Goal: Task Accomplishment & Management: Complete application form

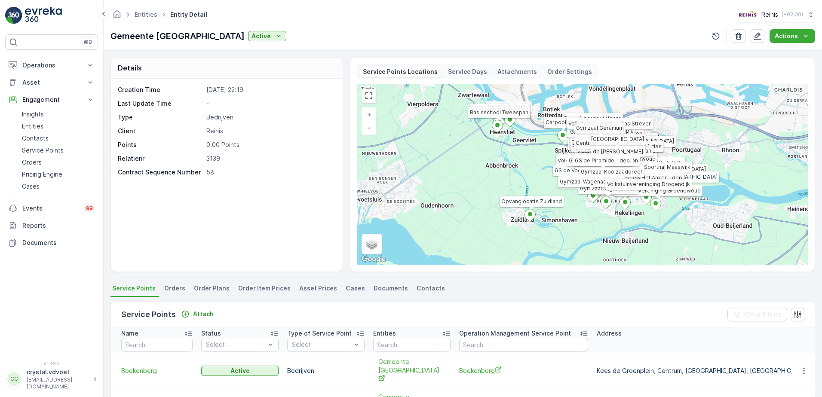
scroll to position [263, 0]
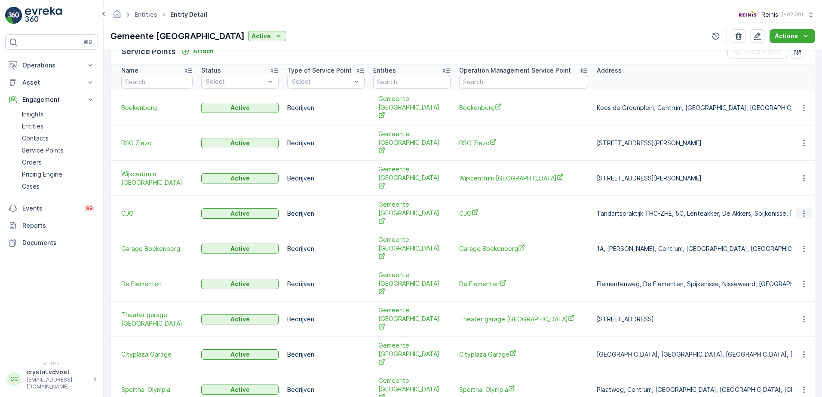
click at [803, 210] on icon "button" at bounding box center [803, 213] width 1 height 6
click at [488, 279] on span "De Elementen" at bounding box center [523, 283] width 129 height 9
click at [483, 279] on span "De Elementen" at bounding box center [523, 283] width 129 height 9
click at [519, 315] on span "Theater garage De Stoep" at bounding box center [523, 319] width 129 height 9
click at [470, 350] on span "Cityplaza Garage" at bounding box center [523, 354] width 129 height 9
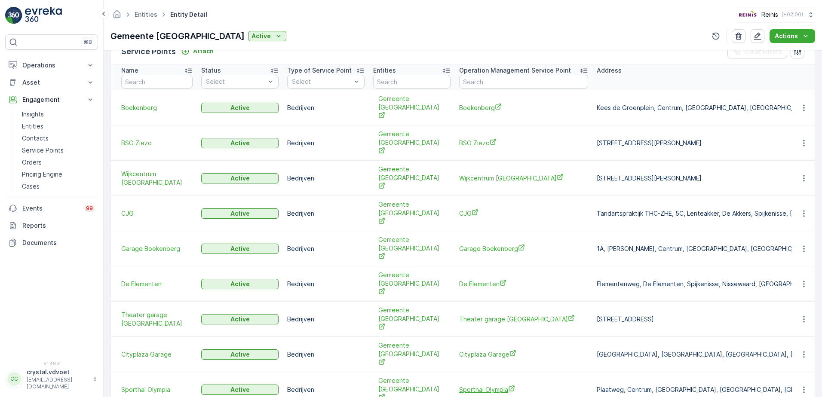
click at [496, 385] on span "Sporthal Olympia" at bounding box center [523, 389] width 129 height 9
drag, startPoint x: 687, startPoint y: 372, endPoint x: 700, endPoint y: 388, distance: 20.5
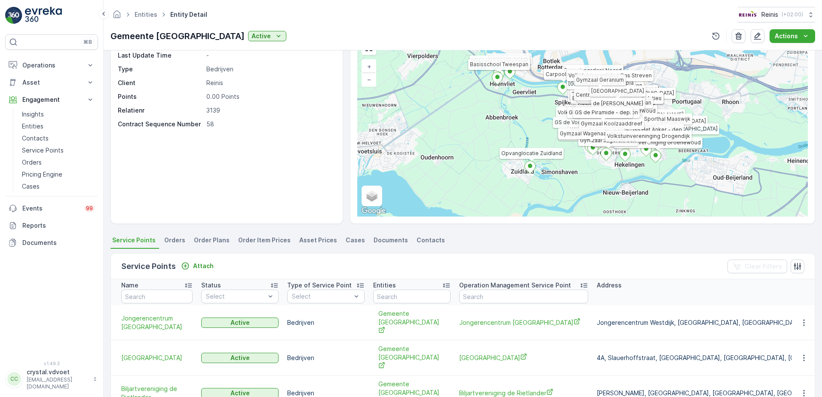
scroll to position [177, 0]
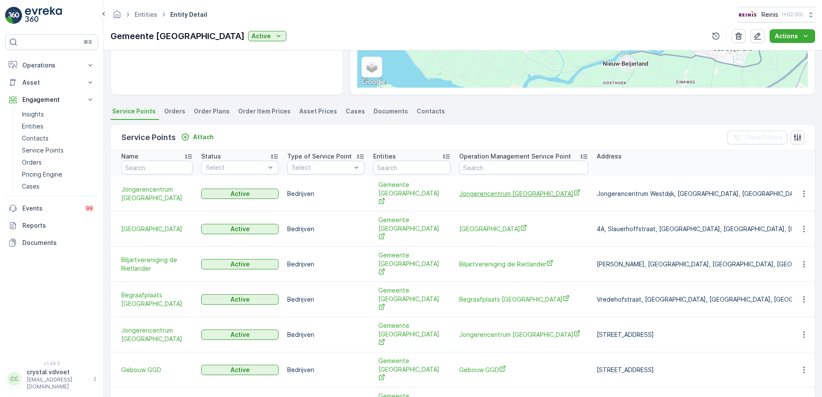
click at [479, 189] on span "Jongerencentrum Westdijk" at bounding box center [523, 193] width 129 height 9
click at [477, 224] on span "[GEOGRAPHIC_DATA]" at bounding box center [523, 228] width 129 height 9
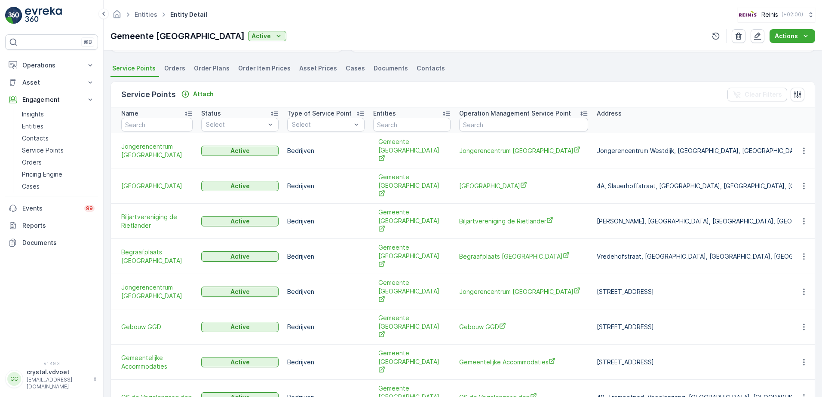
scroll to position [263, 0]
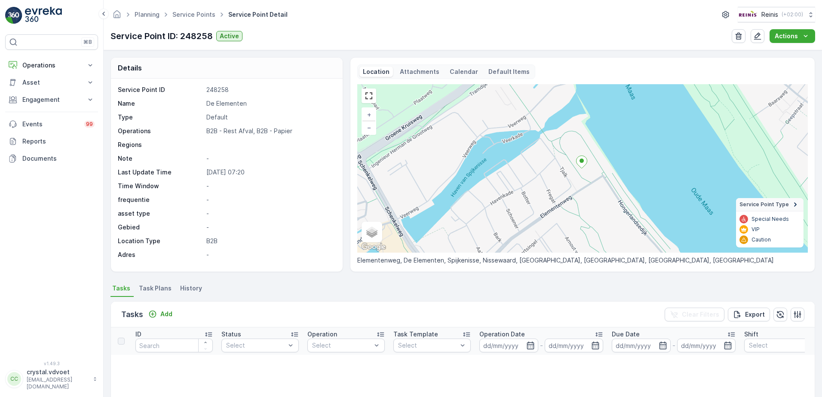
scroll to position [172, 0]
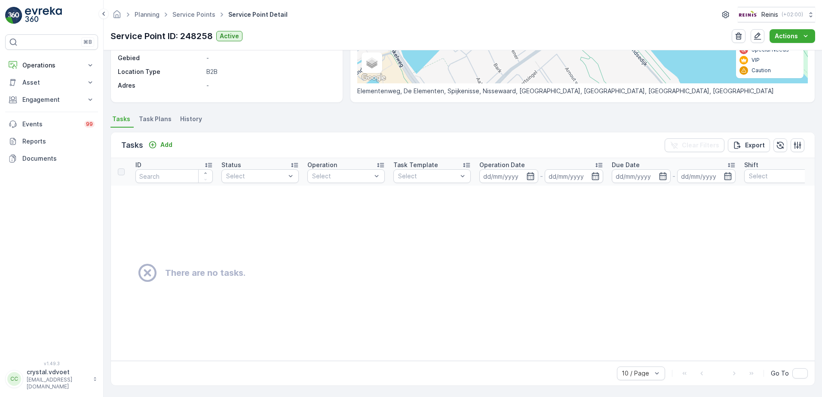
click at [154, 113] on li "Task Plans" at bounding box center [156, 120] width 38 height 15
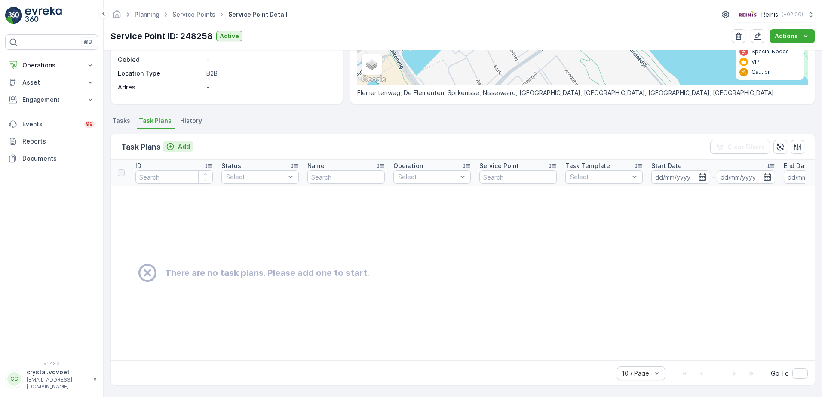
scroll to position [172, 0]
drag, startPoint x: 192, startPoint y: 134, endPoint x: 186, endPoint y: 142, distance: 10.1
click at [188, 141] on div "Task Plans Add Clear Filters" at bounding box center [462, 147] width 703 height 26
drag, startPoint x: 186, startPoint y: 142, endPoint x: 175, endPoint y: 145, distance: 11.5
click at [175, 145] on div "Add" at bounding box center [178, 146] width 24 height 9
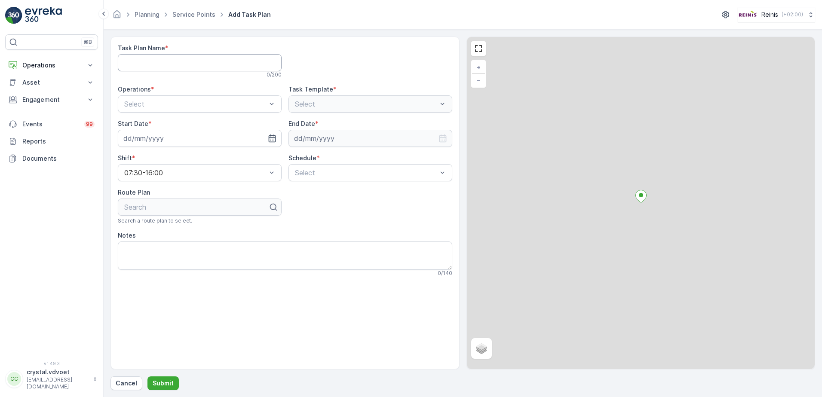
click at [175, 56] on Name "Task Plan Name" at bounding box center [200, 62] width 164 height 17
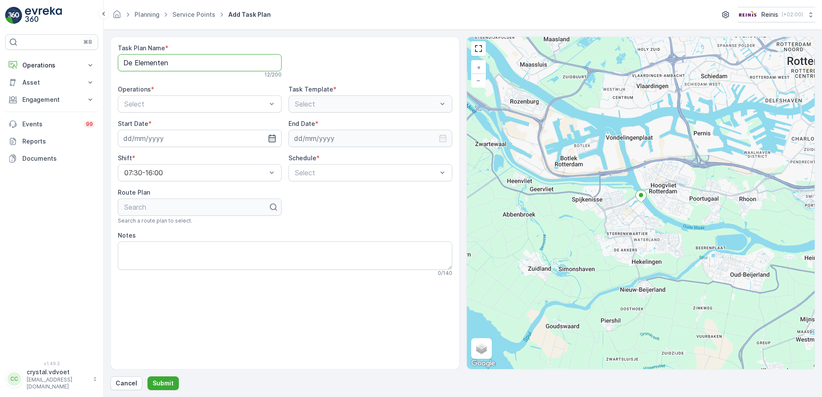
type Name "De Elementen"
click at [266, 94] on div "Operations * Select" at bounding box center [200, 98] width 164 height 27
click at [208, 137] on div "B2B - Rest Afval" at bounding box center [199, 140] width 153 height 8
click at [272, 139] on icon "button" at bounding box center [272, 138] width 9 height 9
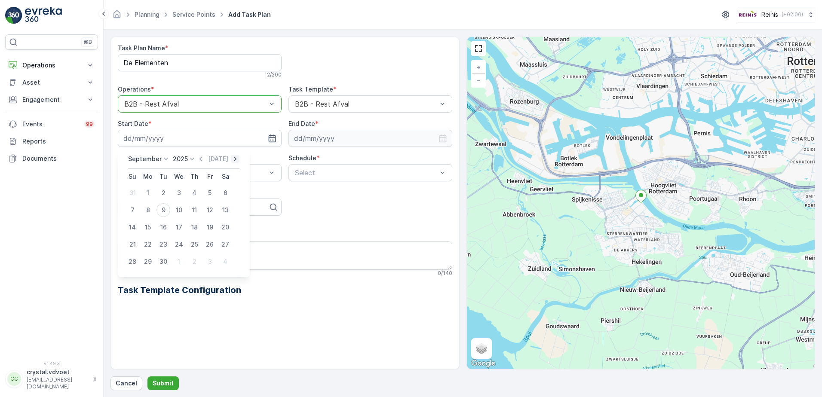
click at [231, 158] on icon "button" at bounding box center [235, 159] width 9 height 9
drag, startPoint x: 167, startPoint y: 226, endPoint x: 199, endPoint y: 222, distance: 31.7
click at [166, 226] on div "14" at bounding box center [163, 227] width 14 height 14
type input "14.10.2025"
click at [440, 139] on icon "button" at bounding box center [442, 138] width 9 height 9
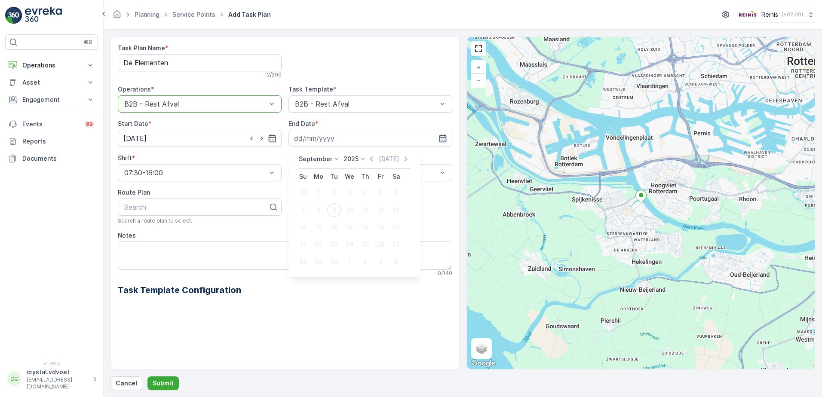
click at [334, 159] on icon at bounding box center [336, 159] width 9 height 9
drag, startPoint x: 339, startPoint y: 182, endPoint x: 343, endPoint y: 203, distance: 21.0
click at [343, 203] on div "September January February March April May June July August September October N…" at bounding box center [354, 213] width 118 height 116
click at [333, 239] on div "December" at bounding box center [318, 238] width 37 height 12
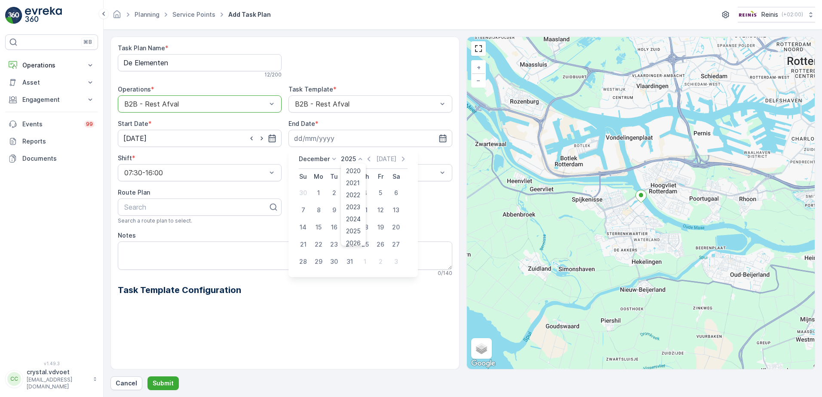
click at [359, 156] on icon at bounding box center [360, 159] width 9 height 9
click at [355, 239] on span "2030" at bounding box center [353, 238] width 15 height 9
click at [336, 258] on div "31" at bounding box center [334, 262] width 14 height 14
type input "[DATE]"
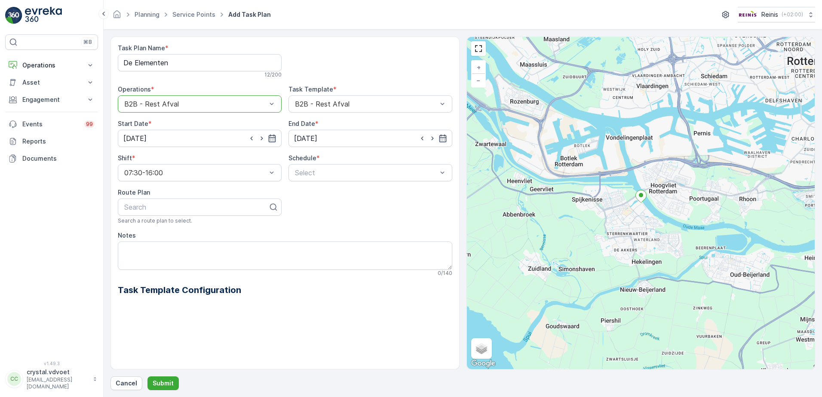
drag, startPoint x: 371, startPoint y: 149, endPoint x: 373, endPoint y: 156, distance: 7.3
click at [373, 156] on div "Task Plan Name * De Elementen 12 / 200 Operations * option B2B - Rest Afval, se…" at bounding box center [285, 177] width 334 height 266
click at [308, 195] on div "Daily" at bounding box center [369, 194] width 153 height 8
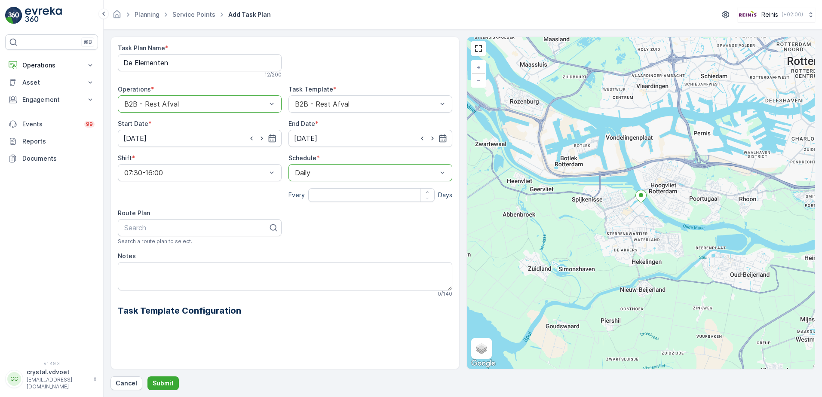
drag, startPoint x: 318, startPoint y: 186, endPoint x: 326, endPoint y: 188, distance: 7.5
click at [320, 187] on div "Schedule * option Daily, selected. Daily Every Days" at bounding box center [370, 178] width 164 height 48
click at [331, 192] on input "number" at bounding box center [371, 195] width 126 height 14
type input "14"
click at [327, 214] on div "Task Plan Name * De Elementen 12 / 200 Operations * option B2B - Rest Afval, se…" at bounding box center [285, 187] width 334 height 287
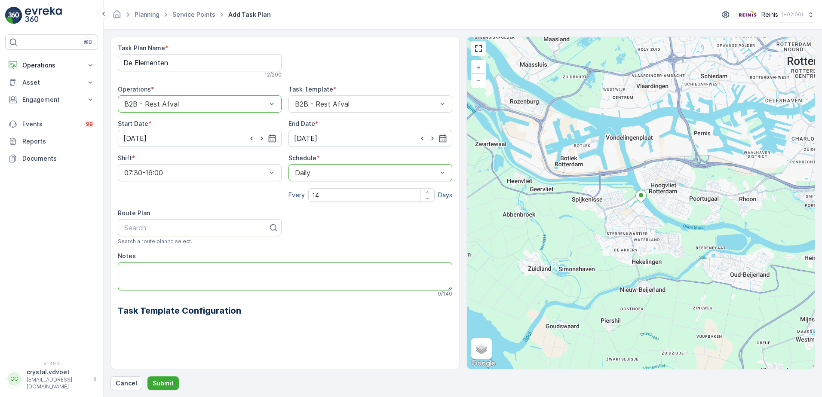
click at [136, 272] on textarea "Notes" at bounding box center [285, 276] width 334 height 28
type textarea "1x 1100 ltr rest"
click at [161, 382] on p "Submit" at bounding box center [163, 383] width 21 height 9
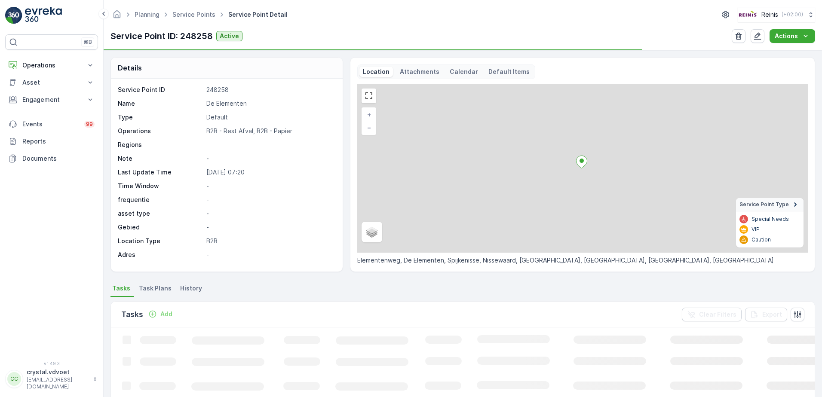
click at [151, 290] on span "Task Plans" at bounding box center [155, 288] width 33 height 9
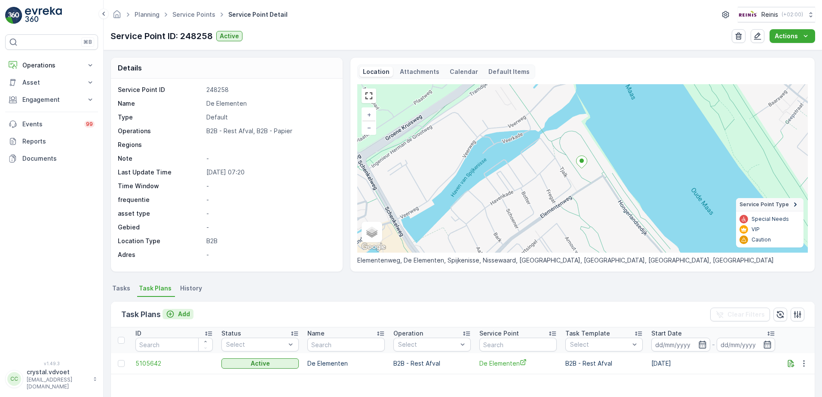
click at [181, 312] on p "Add" at bounding box center [184, 314] width 12 height 9
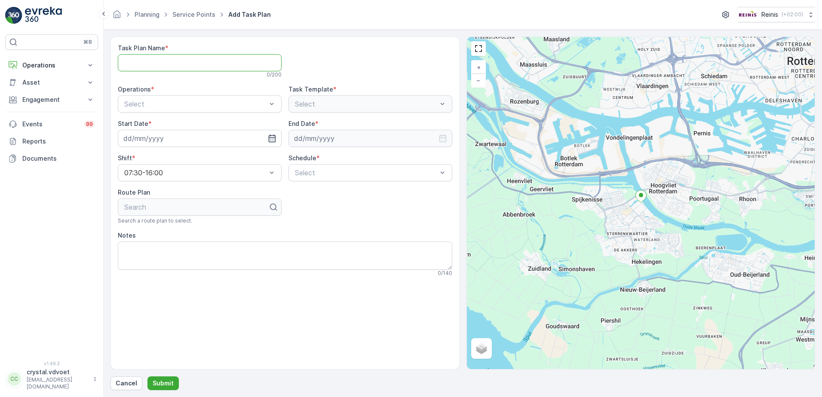
click at [240, 61] on Name "Task Plan Name" at bounding box center [200, 62] width 164 height 17
type Name "De Elementen"
drag, startPoint x: 169, startPoint y: 128, endPoint x: 267, endPoint y: 116, distance: 98.7
click at [169, 128] on div "B2B - Papier" at bounding box center [199, 125] width 153 height 8
drag, startPoint x: 273, startPoint y: 144, endPoint x: 263, endPoint y: 150, distance: 12.3
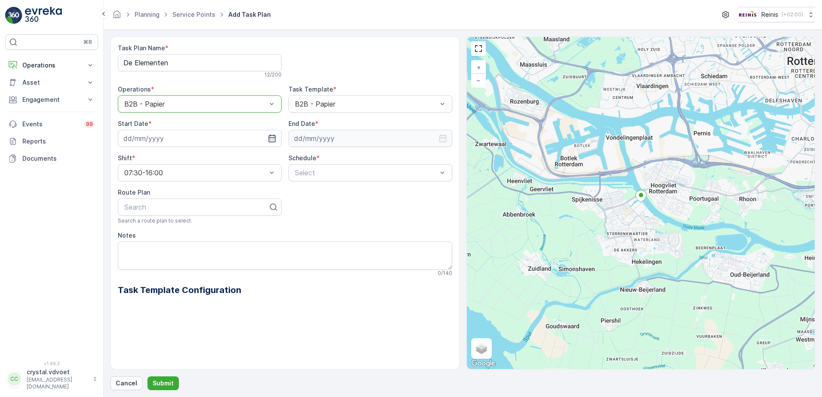
click at [274, 144] on input at bounding box center [200, 138] width 164 height 17
click at [177, 265] on div "1" at bounding box center [179, 262] width 14 height 14
type input "01.10.2025"
click at [443, 139] on icon "button" at bounding box center [442, 138] width 9 height 9
click at [333, 158] on icon at bounding box center [336, 159] width 9 height 9
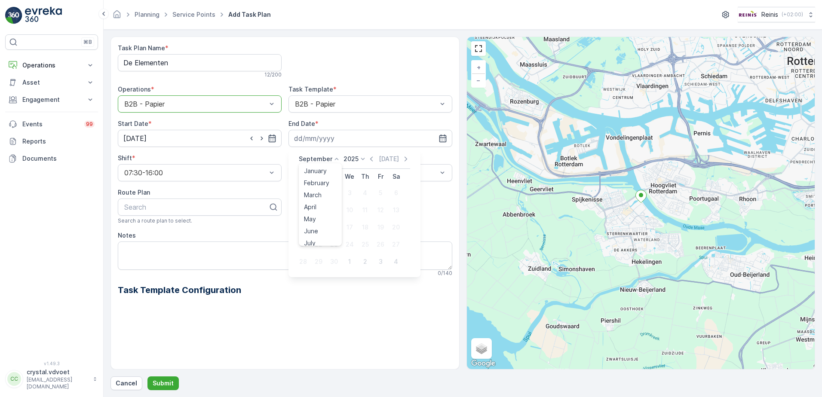
scroll to position [65, 0]
click at [330, 238] on span "December" at bounding box center [319, 238] width 30 height 9
click at [358, 156] on icon at bounding box center [360, 159] width 9 height 9
click at [363, 179] on li "2021" at bounding box center [353, 183] width 25 height 12
click at [361, 159] on icon at bounding box center [360, 159] width 9 height 9
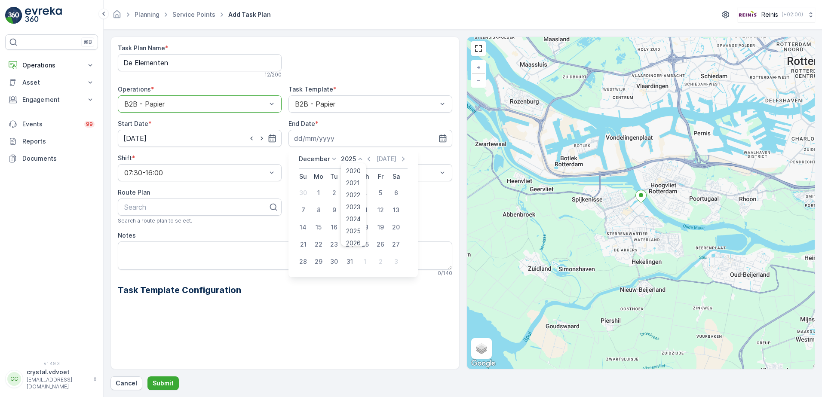
drag, startPoint x: 365, startPoint y: 178, endPoint x: 364, endPoint y: 198, distance: 19.4
click at [359, 208] on ul "2020 2021 2022 2023 2024 2025 2026 2027 2028 2029 2030" at bounding box center [353, 204] width 25 height 82
drag, startPoint x: 368, startPoint y: 190, endPoint x: 363, endPoint y: 174, distance: 17.1
click at [360, 194] on div "4" at bounding box center [365, 193] width 14 height 14
click at [447, 143] on input "04.12.2025" at bounding box center [370, 138] width 164 height 17
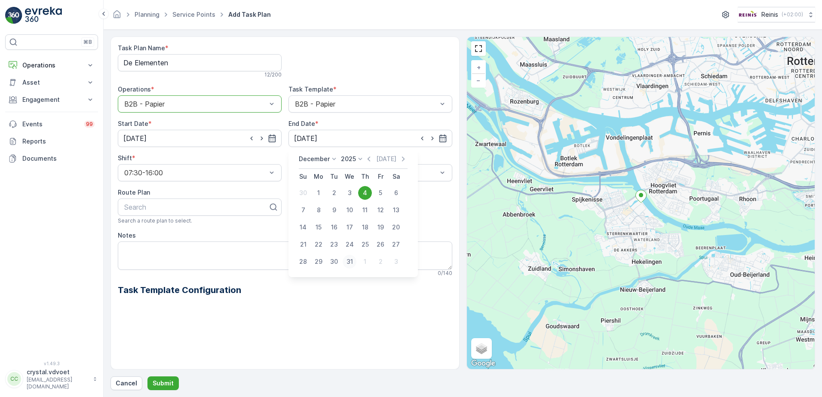
click at [352, 259] on div "31" at bounding box center [349, 262] width 14 height 14
click at [444, 136] on icon "button" at bounding box center [442, 138] width 7 height 8
click at [360, 159] on icon at bounding box center [360, 159] width 4 height 2
drag, startPoint x: 364, startPoint y: 183, endPoint x: 364, endPoint y: 210, distance: 27.5
click at [364, 210] on ul "2020 2021 2022 2023 2024 2025 2026 2027 2028 2029 2030" at bounding box center [353, 204] width 25 height 82
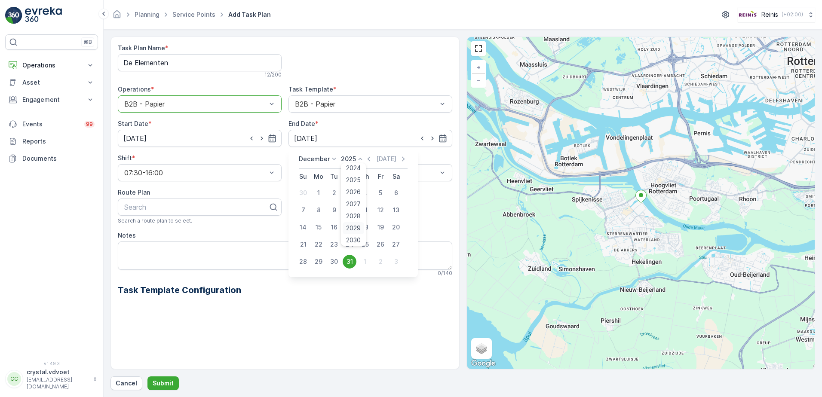
scroll to position [53, 0]
click at [359, 237] on span "2030" at bounding box center [353, 238] width 15 height 9
click at [418, 189] on div "Task Plan Name * De Elementen 12 / 200 Operations * option B2B - Papier, select…" at bounding box center [285, 177] width 334 height 266
click at [441, 138] on icon "button" at bounding box center [442, 138] width 7 height 8
click at [350, 158] on p "2025" at bounding box center [348, 159] width 15 height 9
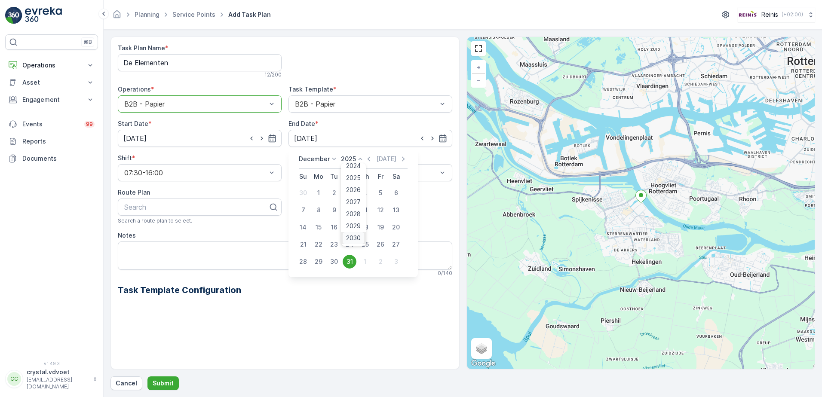
click at [348, 238] on span "2030" at bounding box center [353, 238] width 15 height 9
click at [332, 256] on div "31" at bounding box center [334, 262] width 14 height 14
type input "31.12.2030"
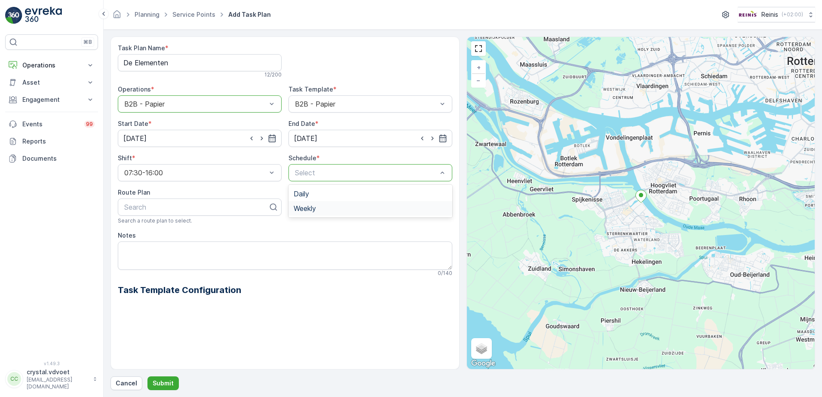
click at [336, 209] on div "Weekly" at bounding box center [369, 209] width 153 height 8
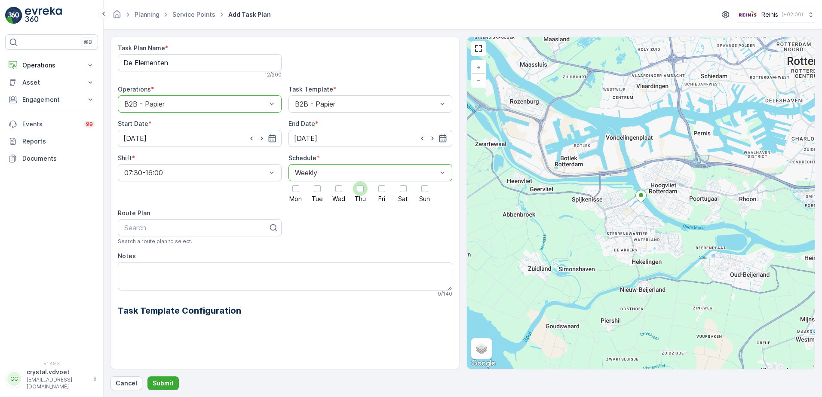
click at [362, 188] on div at bounding box center [360, 188] width 7 height 7
click at [360, 181] on input "Thu" at bounding box center [360, 181] width 0 height 0
click at [178, 260] on div "Notes" at bounding box center [285, 256] width 334 height 9
drag, startPoint x: 206, startPoint y: 263, endPoint x: 213, endPoint y: 260, distance: 7.9
click at [210, 260] on div "Notes 0 / 140" at bounding box center [285, 275] width 334 height 46
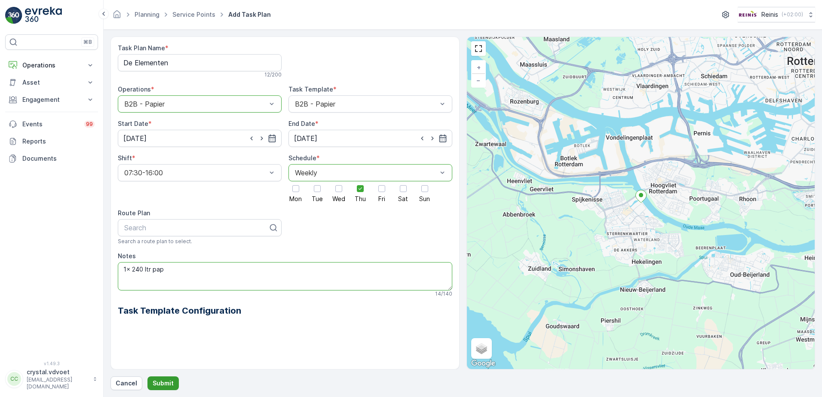
type textarea "1x 240 ltr pap"
click at [163, 389] on button "Submit" at bounding box center [162, 383] width 31 height 14
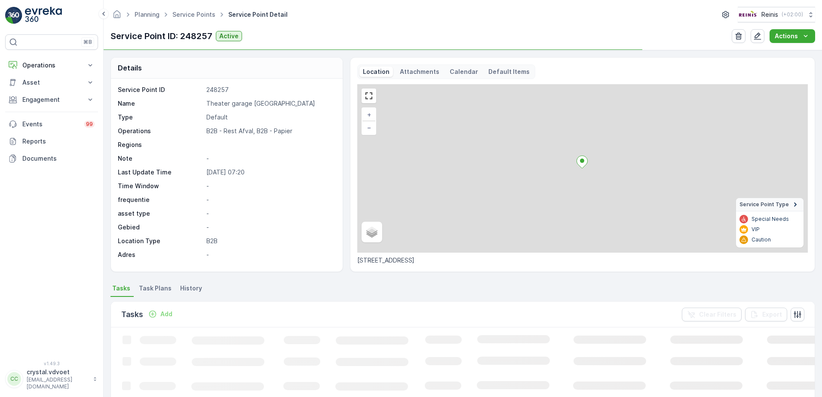
scroll to position [86, 0]
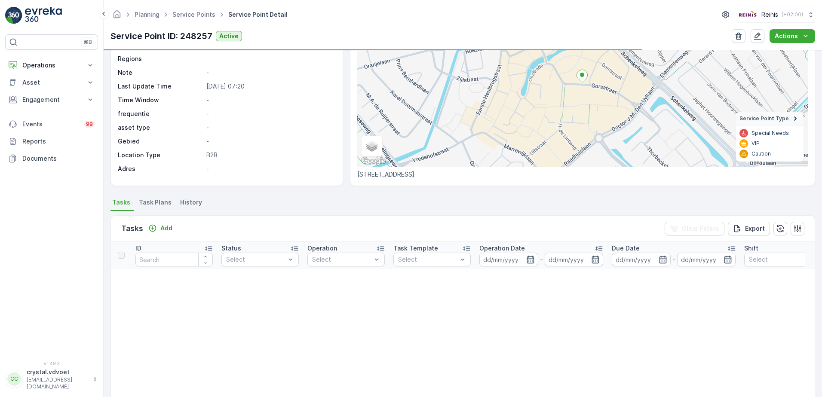
click at [152, 205] on span "Task Plans" at bounding box center [155, 202] width 33 height 9
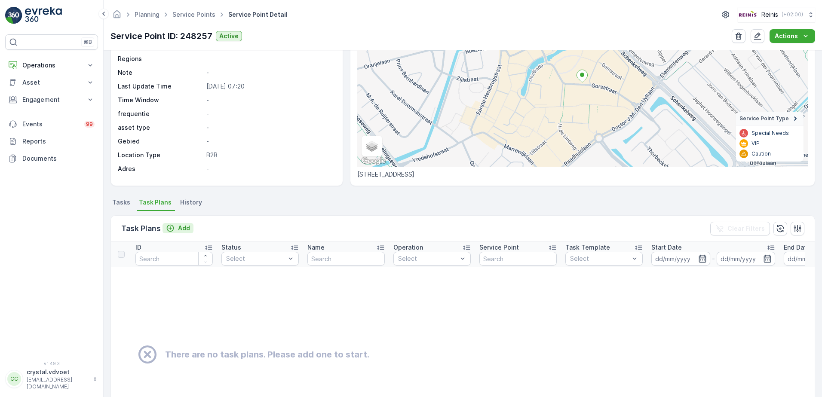
click at [178, 227] on p "Add" at bounding box center [184, 228] width 12 height 9
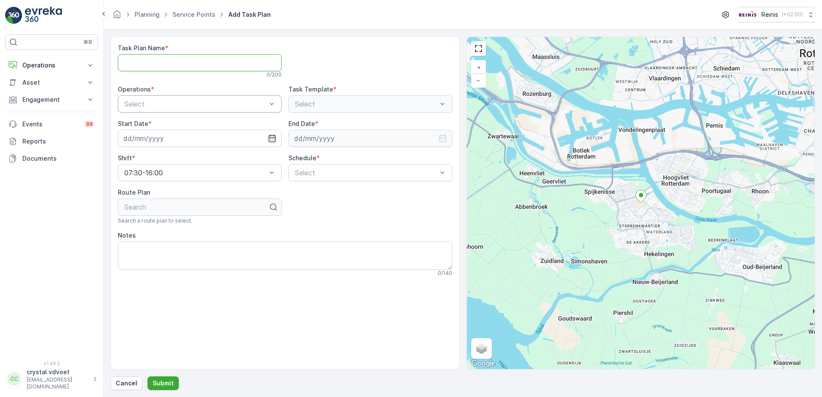
click at [230, 63] on Name "Task Plan Name" at bounding box center [200, 62] width 164 height 17
click at [257, 92] on div "Operations *" at bounding box center [200, 89] width 164 height 9
drag, startPoint x: 238, startPoint y: 135, endPoint x: 244, endPoint y: 134, distance: 6.5
click at [238, 134] on div "B2B - Rest Afval" at bounding box center [200, 139] width 164 height 15
drag, startPoint x: 153, startPoint y: 60, endPoint x: 159, endPoint y: 68, distance: 10.1
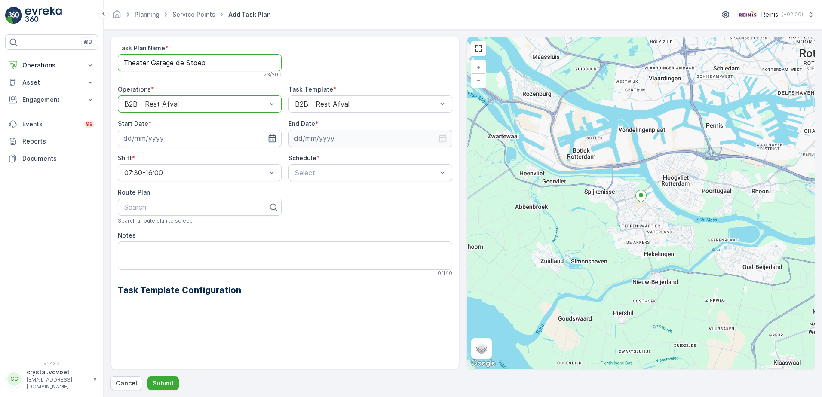
click at [155, 61] on Name "Theater Garage de Stoep" at bounding box center [200, 62] width 164 height 17
type Name "Theater garage de Stoep"
click at [199, 138] on input at bounding box center [200, 138] width 164 height 17
click at [179, 263] on div "1" at bounding box center [179, 262] width 14 height 14
type input "01.10.2025"
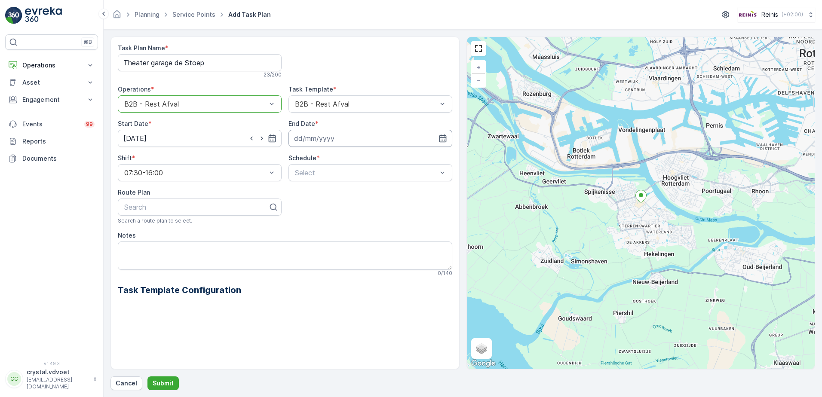
drag, startPoint x: 444, startPoint y: 141, endPoint x: 437, endPoint y: 143, distance: 6.8
click at [443, 140] on icon "button" at bounding box center [442, 138] width 9 height 9
click at [361, 160] on icon at bounding box center [362, 159] width 9 height 9
click at [348, 238] on span "2030" at bounding box center [355, 238] width 15 height 9
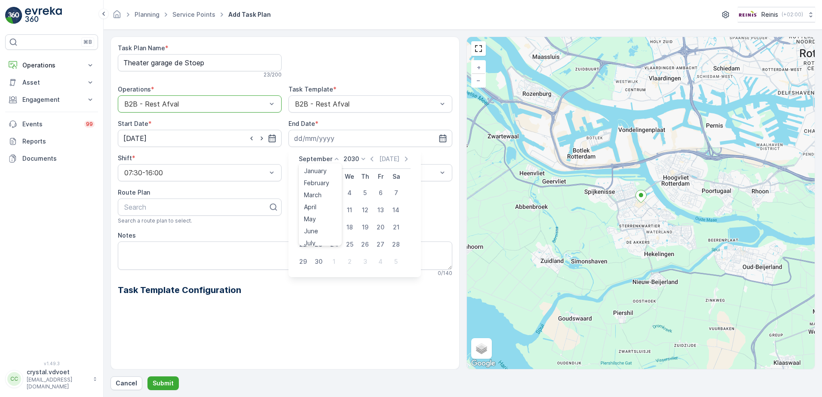
click at [335, 158] on icon at bounding box center [336, 159] width 9 height 9
click at [330, 239] on span "December" at bounding box center [319, 238] width 30 height 9
click at [333, 263] on div "31" at bounding box center [334, 262] width 14 height 14
type input "[DATE]"
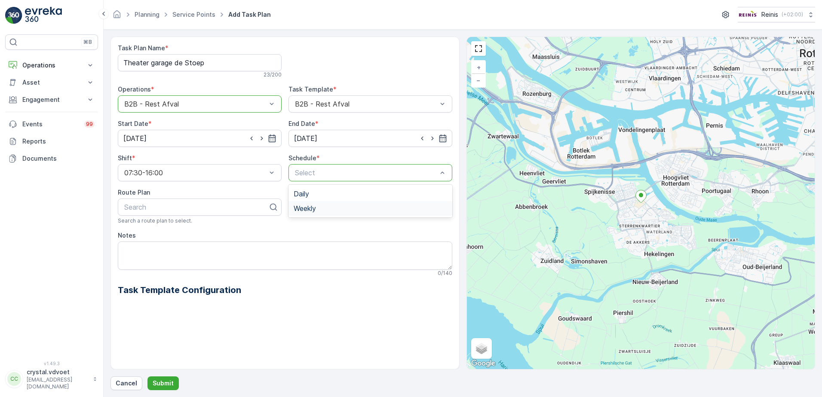
drag, startPoint x: 317, startPoint y: 211, endPoint x: 366, endPoint y: 295, distance: 97.4
click at [316, 211] on span "Weekly" at bounding box center [304, 209] width 22 height 8
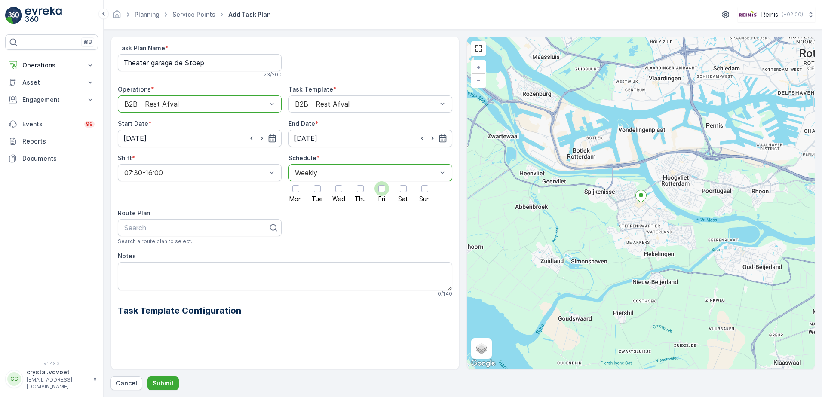
click at [384, 190] on div at bounding box center [381, 188] width 7 height 7
click at [382, 181] on input "Fri" at bounding box center [382, 181] width 0 height 0
click at [186, 260] on div "Notes" at bounding box center [285, 256] width 334 height 9
click at [185, 268] on textarea "Notes" at bounding box center [285, 276] width 334 height 28
type textarea "3x 240 ltr rest"
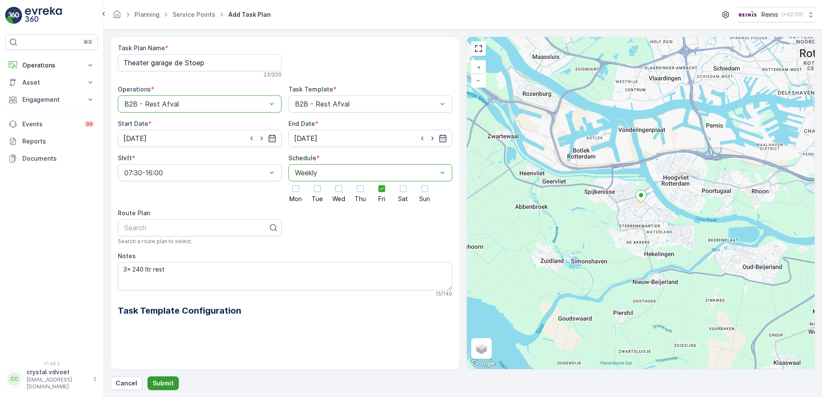
click at [156, 379] on button "Submit" at bounding box center [162, 383] width 31 height 14
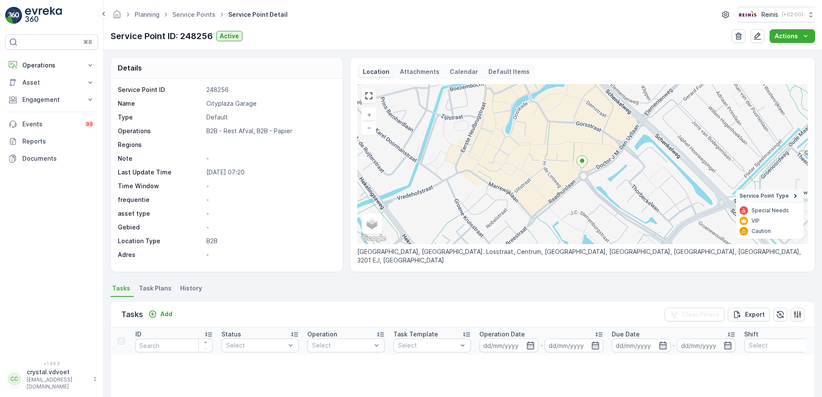
click at [163, 292] on span "Task Plans" at bounding box center [155, 288] width 33 height 9
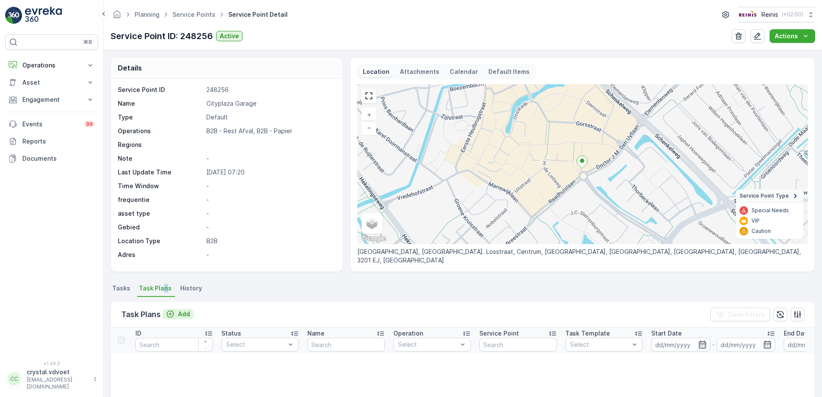
click at [179, 313] on p "Add" at bounding box center [184, 314] width 12 height 9
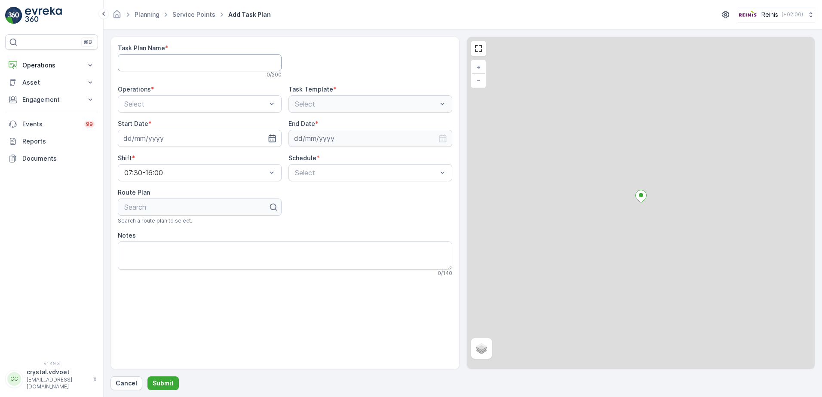
click at [161, 63] on Name "Task Plan Name" at bounding box center [200, 62] width 164 height 17
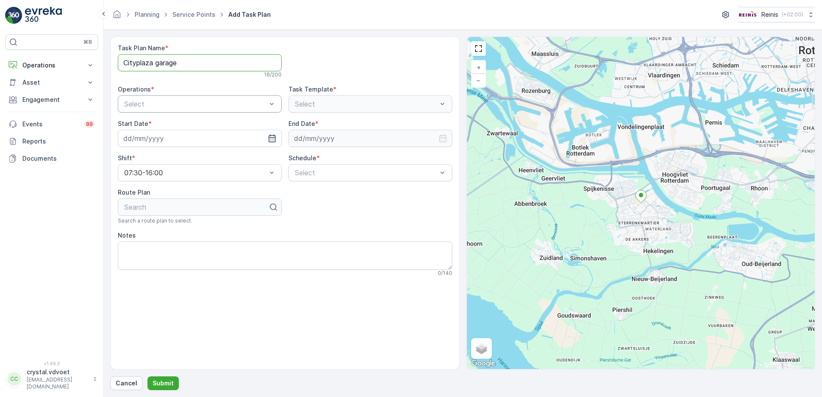
type Name "Cityplaza garage"
click at [165, 138] on span "B2B - Rest Afval" at bounding box center [150, 140] width 55 height 8
click at [269, 141] on icon "button" at bounding box center [272, 138] width 9 height 9
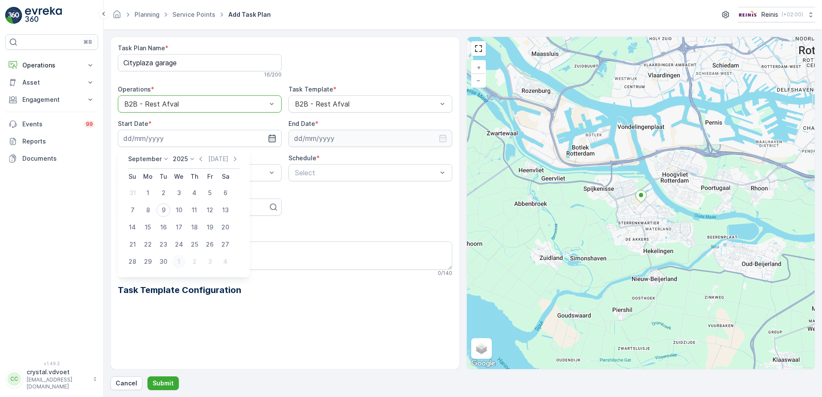
click at [180, 263] on div "1" at bounding box center [179, 262] width 14 height 14
type input "[DATE]"
click at [443, 138] on icon "button" at bounding box center [442, 138] width 7 height 8
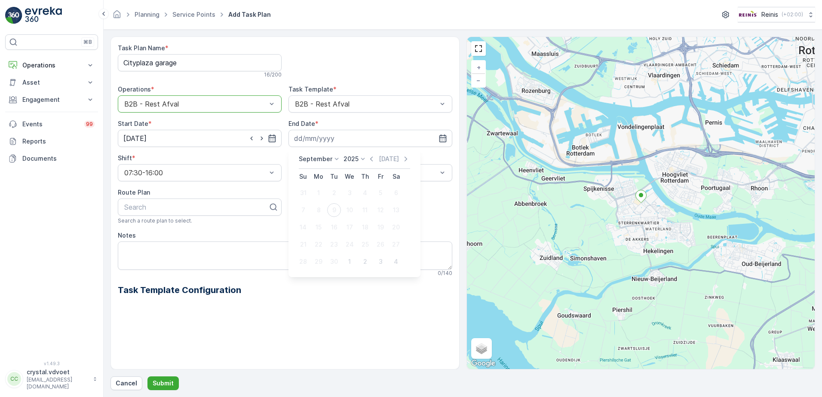
click at [334, 157] on icon at bounding box center [336, 159] width 9 height 9
click at [335, 238] on div "December" at bounding box center [318, 238] width 37 height 12
click at [356, 157] on icon at bounding box center [360, 159] width 9 height 9
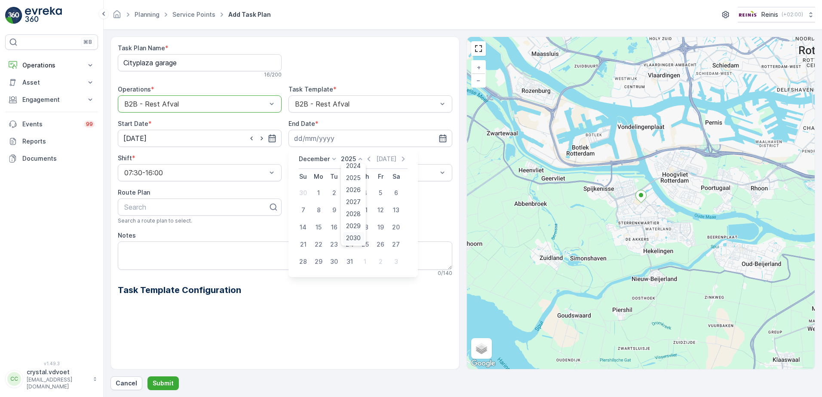
click at [356, 238] on span "2030" at bounding box center [353, 238] width 15 height 9
click at [335, 263] on div "31" at bounding box center [334, 262] width 14 height 14
type input "[DATE]"
click at [385, 179] on div "Select" at bounding box center [370, 172] width 164 height 17
click at [297, 209] on span "Weekly" at bounding box center [304, 209] width 22 height 8
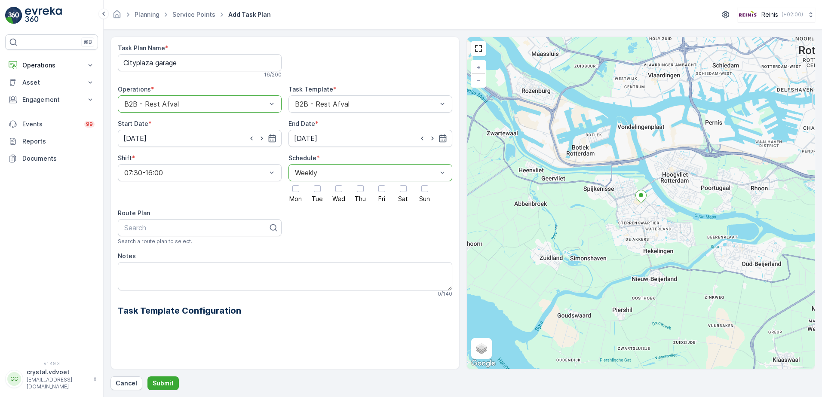
drag, startPoint x: 385, startPoint y: 187, endPoint x: 437, endPoint y: 242, distance: 76.0
click at [375, 188] on div at bounding box center [381, 188] width 15 height 15
click at [382, 181] on input "Fri" at bounding box center [382, 181] width 0 height 0
click at [124, 269] on textarea "Notes" at bounding box center [285, 276] width 334 height 28
type textarea "3x 240 ltr rest"
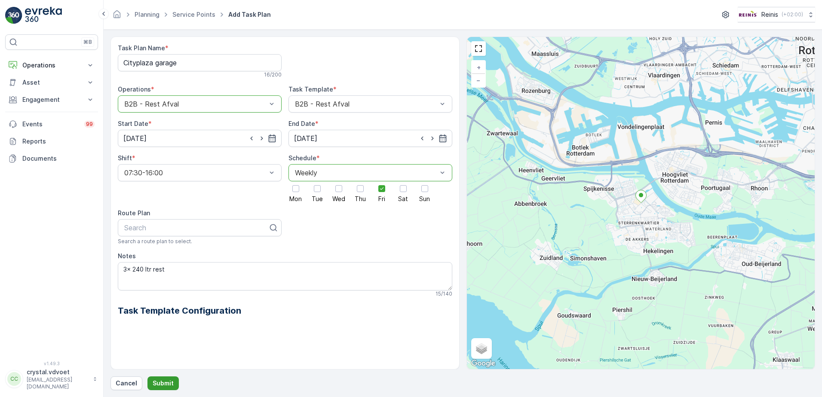
click at [165, 382] on p "Submit" at bounding box center [163, 383] width 21 height 9
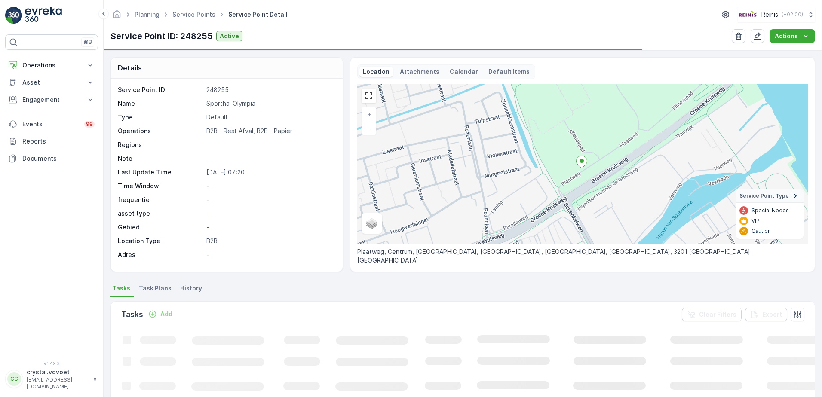
click at [155, 283] on li "Task Plans" at bounding box center [156, 289] width 38 height 15
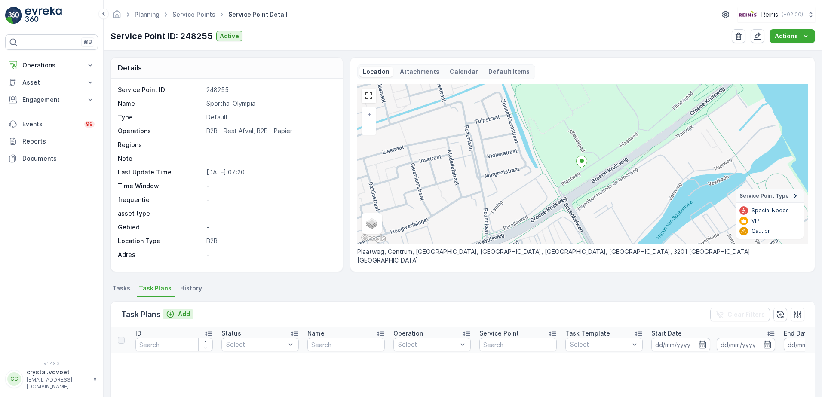
click at [185, 316] on p "Add" at bounding box center [184, 314] width 12 height 9
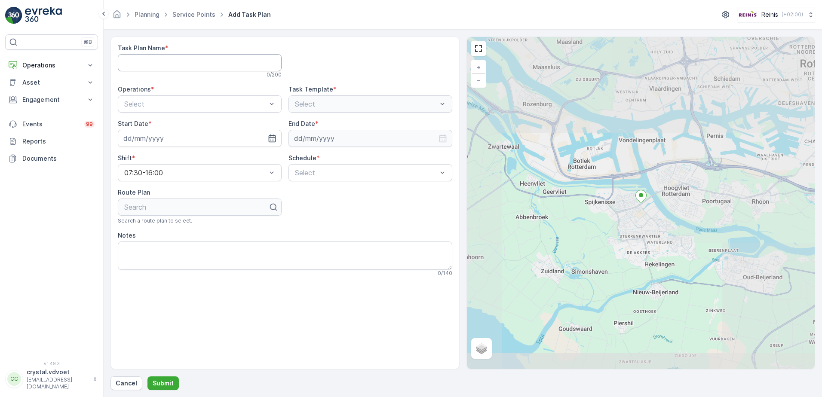
click at [214, 60] on Name "Task Plan Name" at bounding box center [200, 62] width 164 height 17
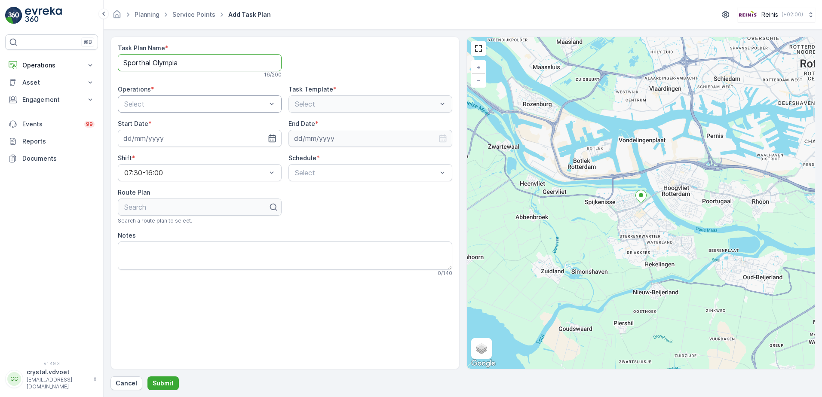
type Name "Sporthal Olympia"
click at [213, 136] on div "B2B - Rest Afval" at bounding box center [200, 139] width 164 height 15
drag, startPoint x: 268, startPoint y: 135, endPoint x: 261, endPoint y: 140, distance: 8.0
click at [267, 135] on div at bounding box center [200, 138] width 164 height 17
click at [269, 140] on icon "button" at bounding box center [272, 138] width 9 height 9
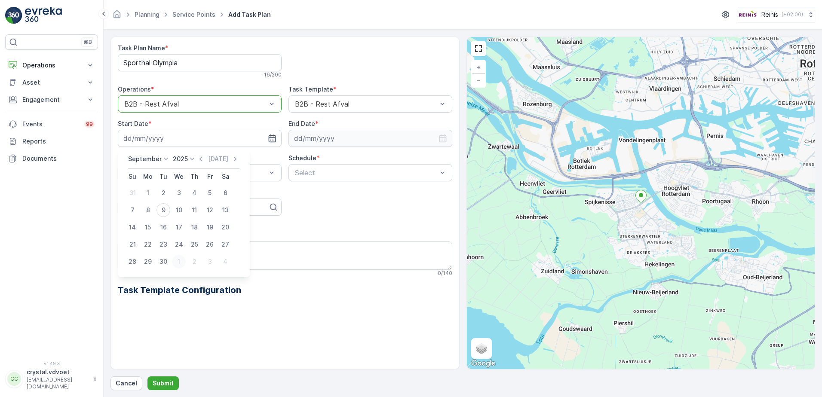
click at [179, 261] on div "1" at bounding box center [179, 262] width 14 height 14
type input "[DATE]"
click at [444, 139] on icon "button" at bounding box center [442, 138] width 9 height 9
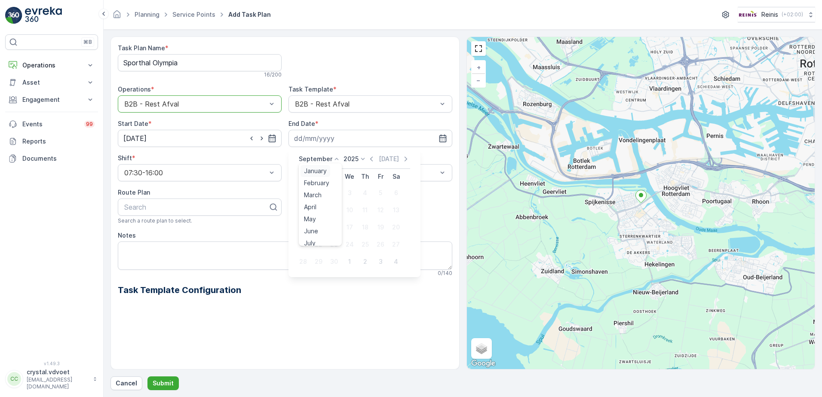
drag, startPoint x: 334, startPoint y: 158, endPoint x: 327, endPoint y: 170, distance: 14.2
click at [334, 158] on icon at bounding box center [336, 159] width 9 height 9
click at [324, 236] on span "December" at bounding box center [319, 238] width 30 height 9
click at [359, 158] on icon at bounding box center [360, 159] width 9 height 9
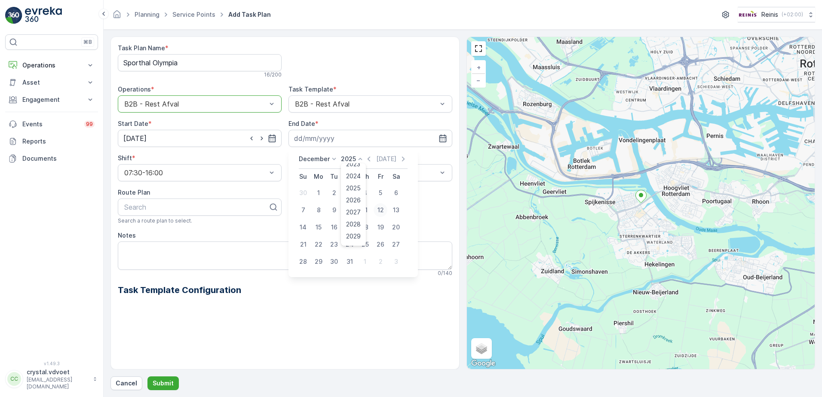
scroll to position [52, 0]
click at [345, 235] on div "2030" at bounding box center [352, 240] width 21 height 12
click at [336, 261] on div "31" at bounding box center [334, 262] width 14 height 14
type input "[DATE]"
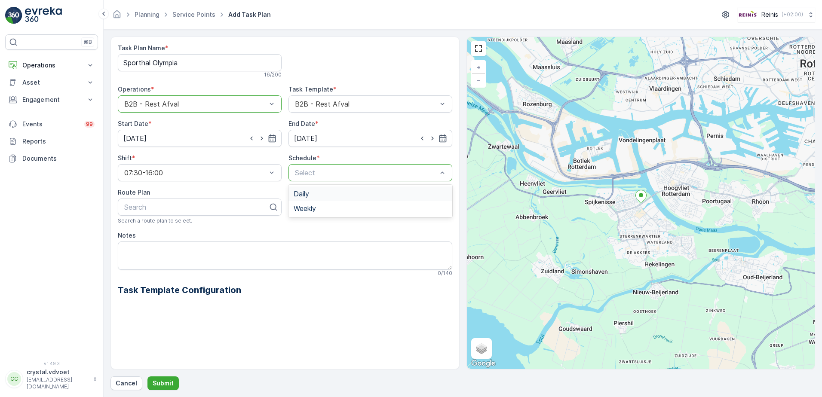
drag, startPoint x: 393, startPoint y: 177, endPoint x: 388, endPoint y: 192, distance: 15.4
drag, startPoint x: 339, startPoint y: 212, endPoint x: 214, endPoint y: 235, distance: 127.3
click at [338, 211] on div "Weekly" at bounding box center [369, 209] width 153 height 8
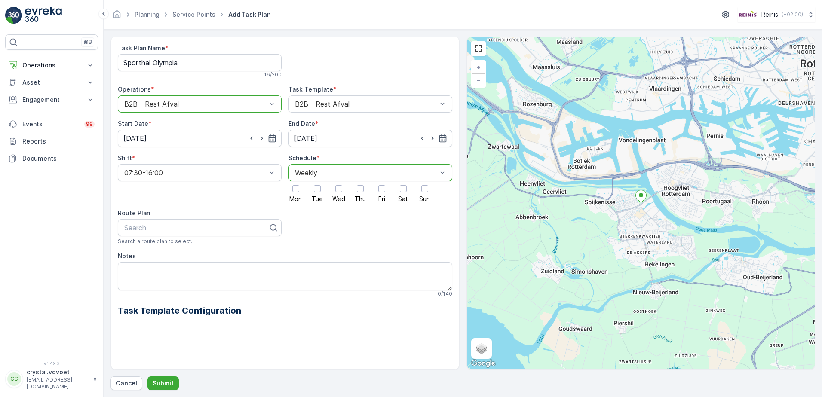
drag, startPoint x: 379, startPoint y: 192, endPoint x: 393, endPoint y: 254, distance: 64.4
click at [379, 192] on div at bounding box center [381, 188] width 7 height 7
click at [382, 181] on input "Fri" at bounding box center [382, 181] width 0 height 0
click at [143, 269] on textarea "Notes" at bounding box center [285, 276] width 334 height 28
type textarea "1x 240 ltr rest Geen losvuil meenemen!"
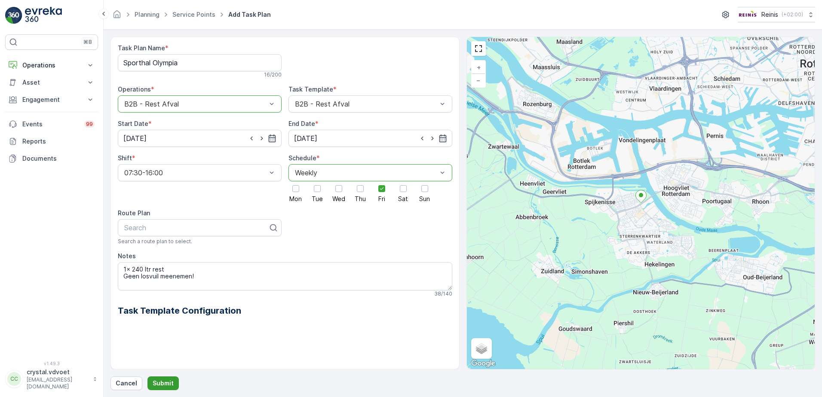
click at [168, 385] on p "Submit" at bounding box center [163, 383] width 21 height 9
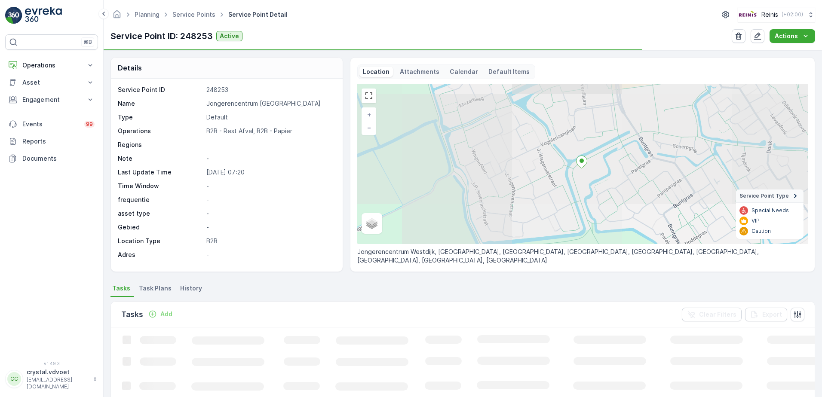
click at [161, 291] on span "Task Plans" at bounding box center [155, 288] width 33 height 9
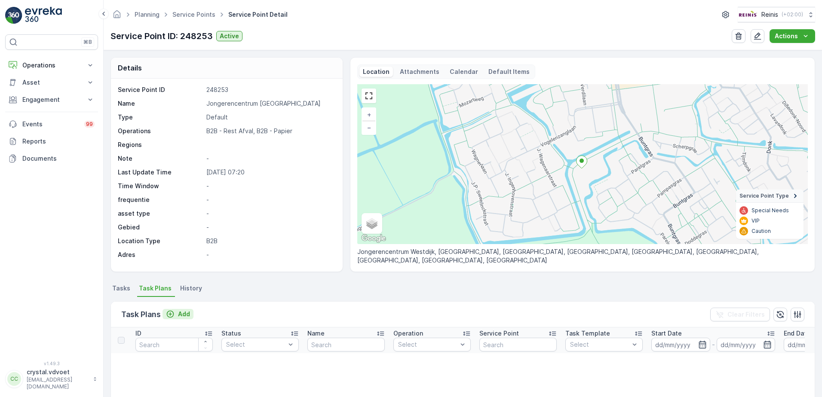
click at [172, 314] on icon "Add" at bounding box center [170, 314] width 9 height 9
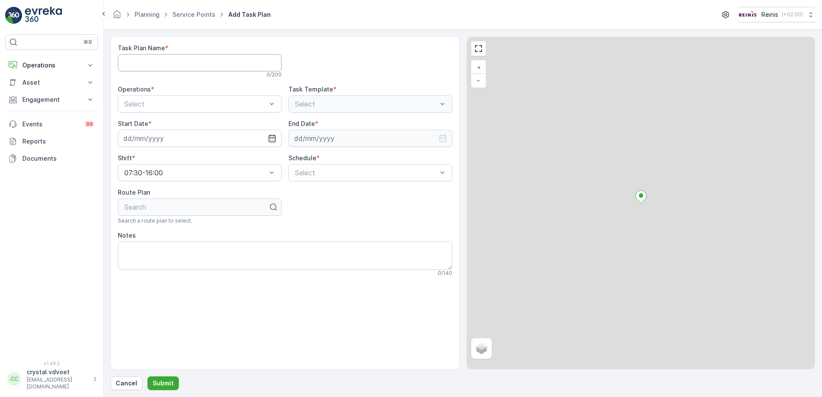
click at [154, 59] on Name "Task Plan Name" at bounding box center [200, 62] width 164 height 17
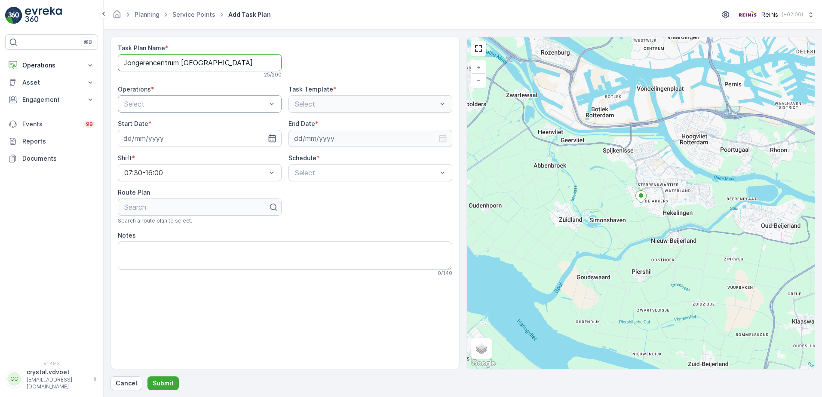
type Name "Jongerencentrum Westdijk"
drag, startPoint x: 208, startPoint y: 139, endPoint x: 227, endPoint y: 134, distance: 19.8
click at [208, 139] on div "B2B - Rest Afval" at bounding box center [199, 140] width 153 height 8
click at [274, 138] on icon "button" at bounding box center [272, 138] width 9 height 9
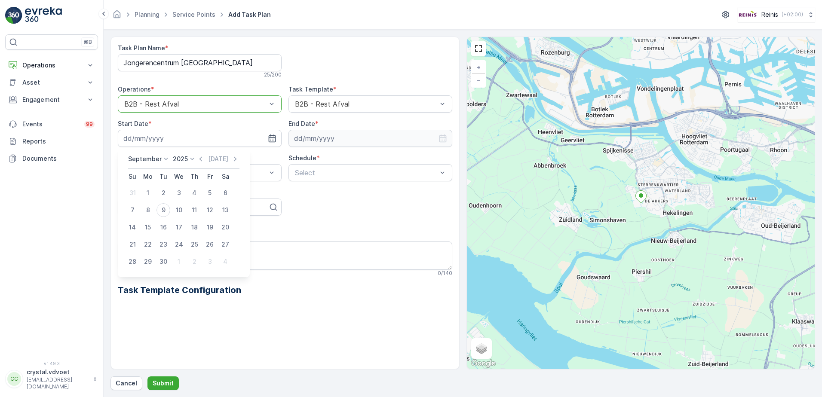
drag, startPoint x: 177, startPoint y: 262, endPoint x: 273, endPoint y: 219, distance: 105.8
click at [177, 262] on div "1" at bounding box center [179, 262] width 14 height 14
type input "[DATE]"
drag, startPoint x: 358, startPoint y: 134, endPoint x: 352, endPoint y: 142, distance: 9.5
click at [357, 135] on input at bounding box center [370, 138] width 164 height 17
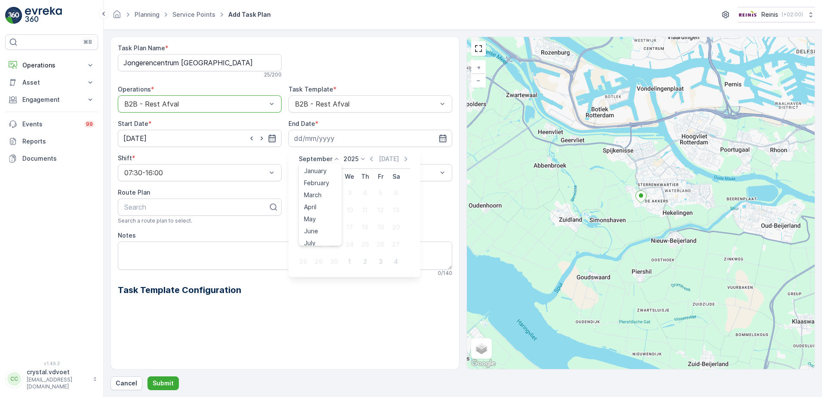
click at [334, 159] on icon at bounding box center [336, 159] width 9 height 9
click at [320, 238] on span "December" at bounding box center [319, 238] width 30 height 9
click at [359, 159] on icon at bounding box center [360, 159] width 9 height 9
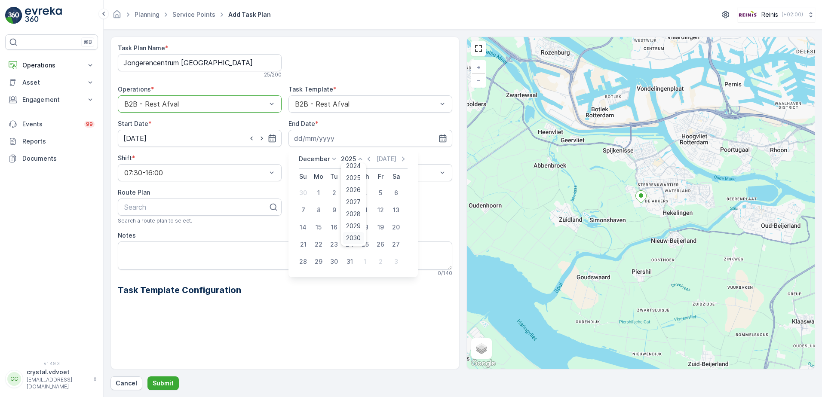
click at [356, 233] on div "2030" at bounding box center [352, 238] width 21 height 12
drag, startPoint x: 336, startPoint y: 255, endPoint x: 331, endPoint y: 262, distance: 9.2
click at [331, 262] on button "31" at bounding box center [333, 261] width 15 height 15
type input "[DATE]"
click at [334, 209] on div "Weekly" at bounding box center [369, 209] width 153 height 8
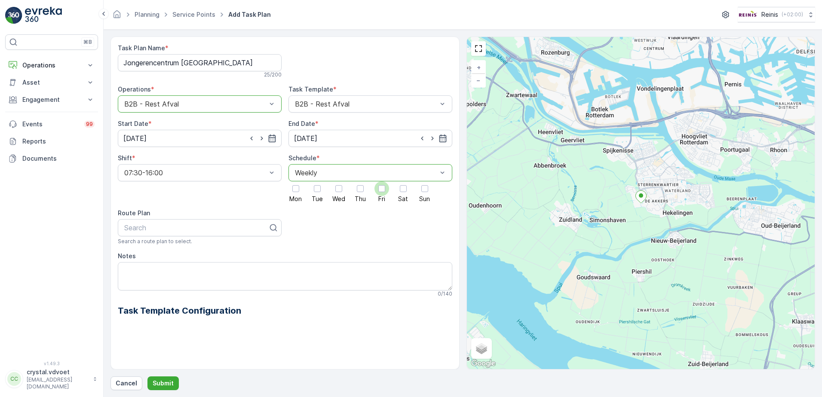
click at [379, 189] on div at bounding box center [381, 188] width 7 height 7
click at [382, 181] on input "Fri" at bounding box center [382, 181] width 0 height 0
click at [150, 270] on textarea "Notes" at bounding box center [285, 276] width 334 height 28
click at [180, 266] on textarea "4x 240 ltr rest" at bounding box center [285, 276] width 334 height 28
type textarea "4x 240 ltr rest Geen losvuil meenemen!"
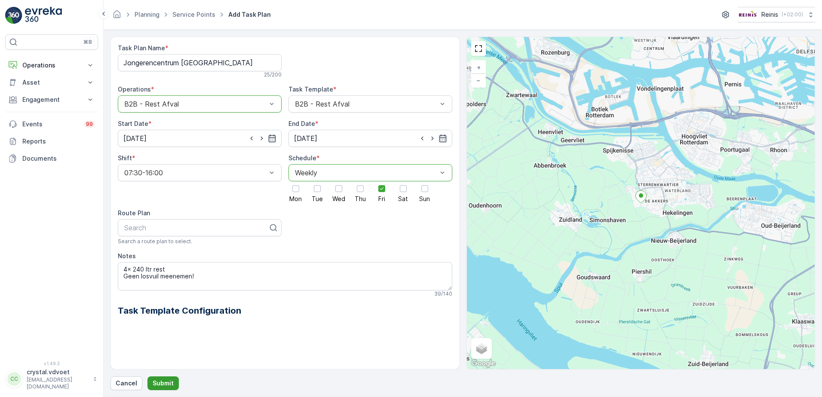
click at [159, 385] on p "Submit" at bounding box center [163, 383] width 21 height 9
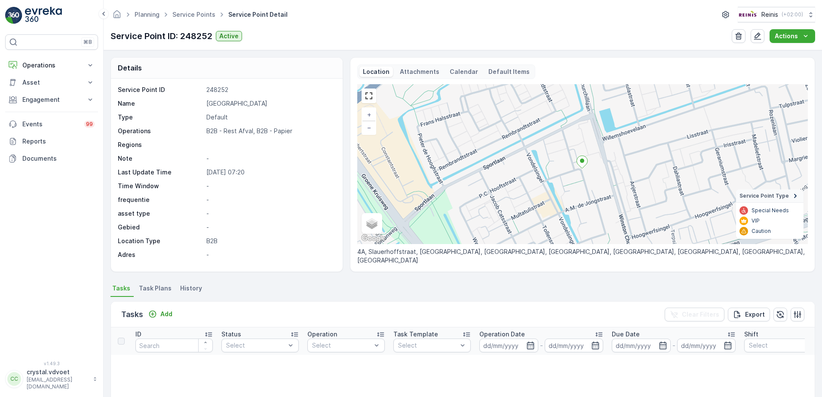
scroll to position [129, 0]
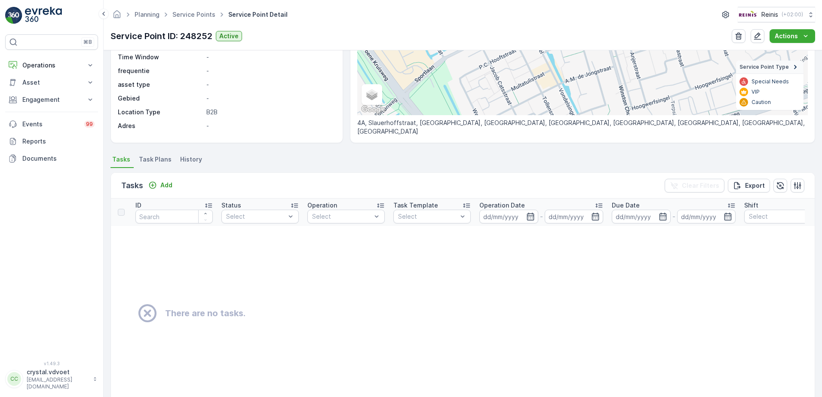
click at [149, 159] on span "Task Plans" at bounding box center [155, 159] width 33 height 9
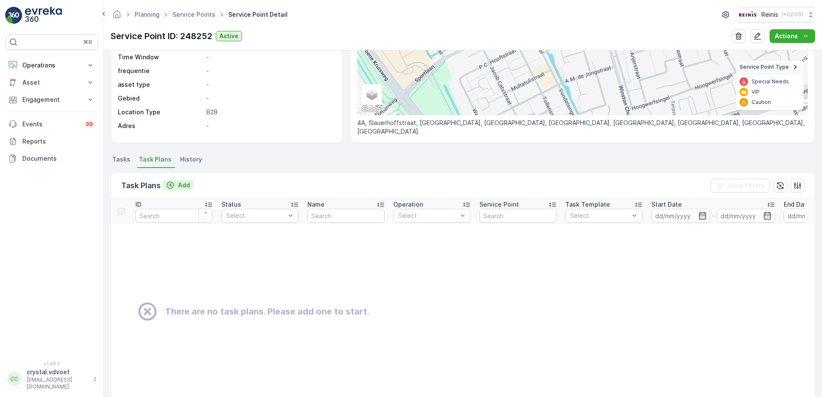
click at [185, 187] on p "Add" at bounding box center [184, 185] width 12 height 9
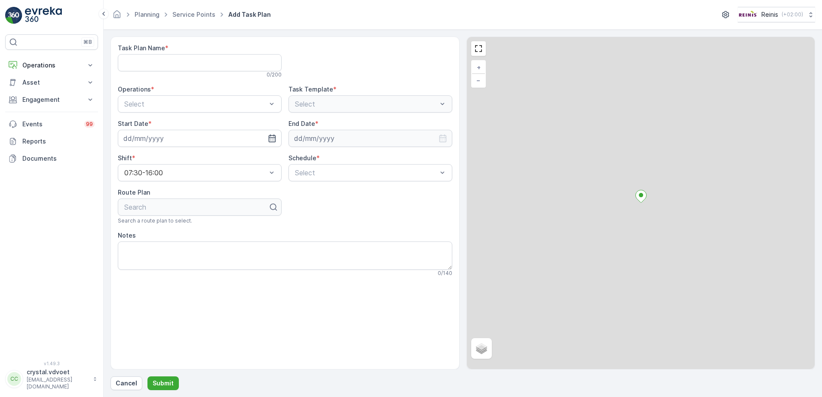
click at [168, 76] on div "0 / 200" at bounding box center [200, 74] width 164 height 7
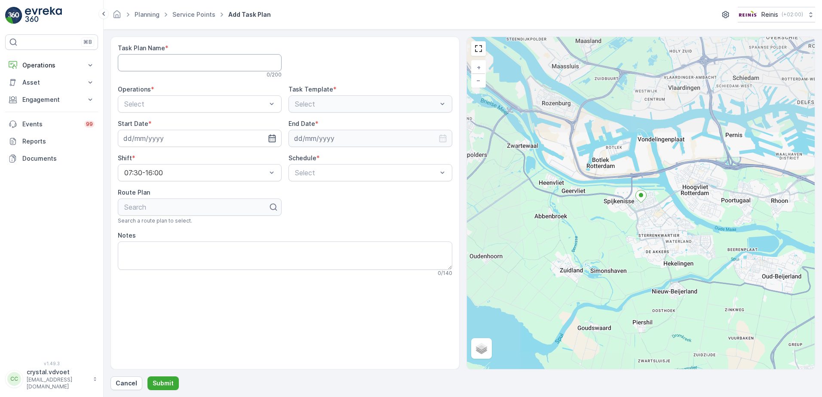
click at [175, 65] on Name "Task Plan Name" at bounding box center [200, 62] width 164 height 17
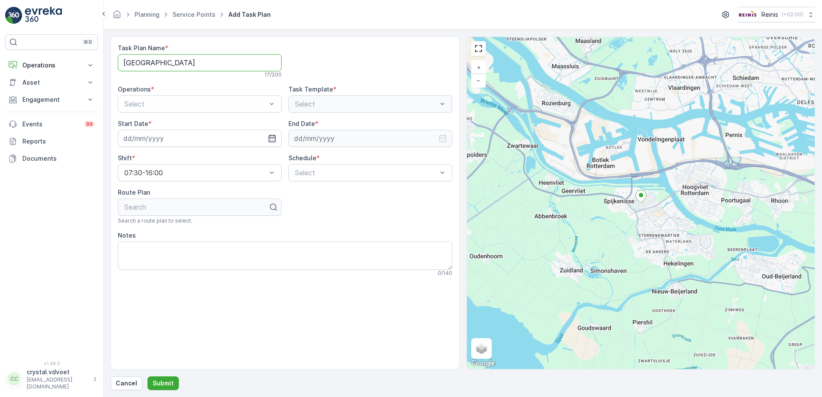
type Name "[GEOGRAPHIC_DATA]"
click at [265, 113] on div "Task Plan Name * Wijkcentrum Noord 17 / 200 Operations * Select Task Template *…" at bounding box center [285, 160] width 334 height 233
drag, startPoint x: 213, startPoint y: 137, endPoint x: 397, endPoint y: 109, distance: 186.1
click at [214, 138] on div "B2B - Rest Afval" at bounding box center [199, 140] width 153 height 8
drag, startPoint x: 270, startPoint y: 141, endPoint x: 257, endPoint y: 146, distance: 14.7
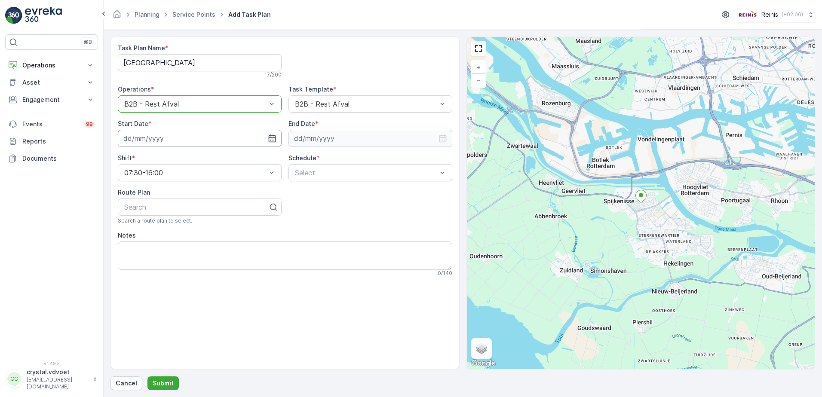
click at [269, 140] on icon "button" at bounding box center [271, 138] width 7 height 8
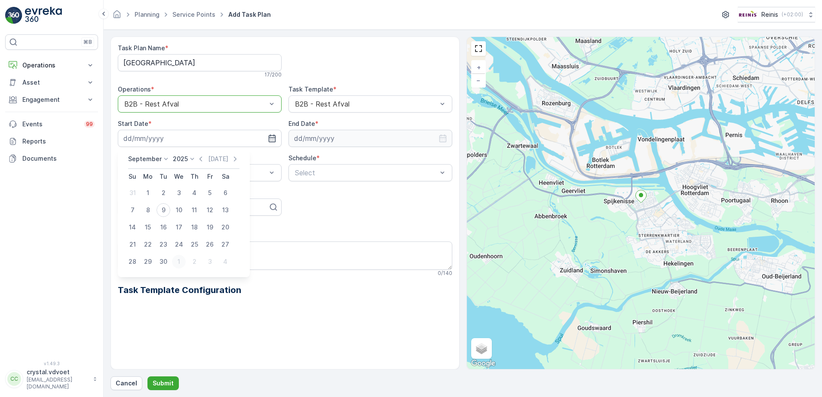
click at [177, 263] on div "1" at bounding box center [179, 262] width 14 height 14
type input "[DATE]"
click at [340, 137] on input at bounding box center [370, 138] width 164 height 17
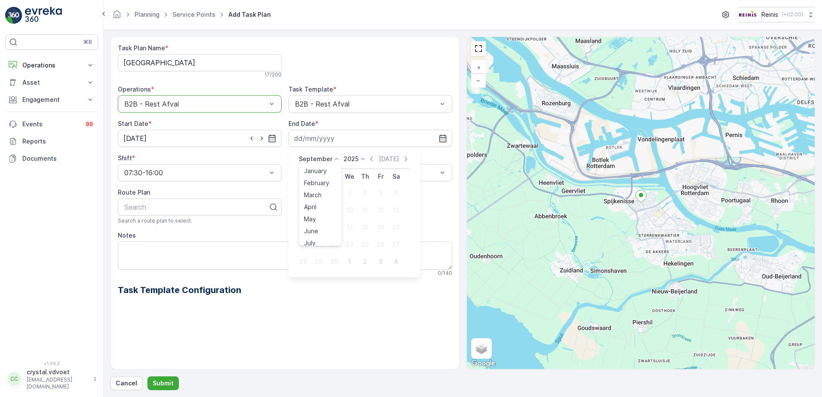
click at [332, 159] on icon at bounding box center [336, 159] width 9 height 9
click at [327, 237] on span "December" at bounding box center [319, 238] width 30 height 9
click at [359, 159] on icon at bounding box center [360, 159] width 9 height 9
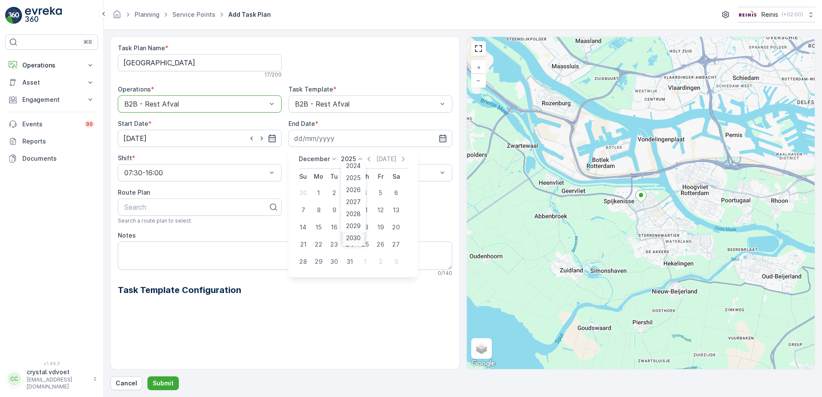
click at [356, 238] on span "2030" at bounding box center [353, 238] width 15 height 9
click at [335, 260] on div "31" at bounding box center [334, 262] width 14 height 14
type input "[DATE]"
drag, startPoint x: 312, startPoint y: 210, endPoint x: 317, endPoint y: 234, distance: 24.6
click at [312, 209] on span "Weekly" at bounding box center [304, 209] width 22 height 8
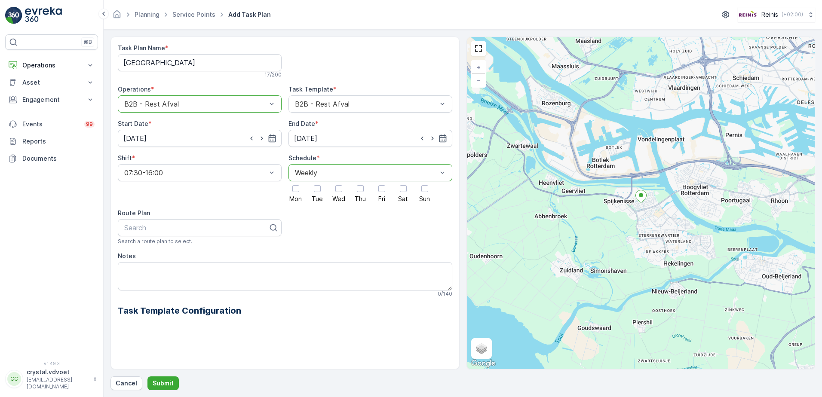
click at [321, 189] on div at bounding box center [317, 188] width 15 height 15
click at [317, 181] on input "Tue" at bounding box center [317, 181] width 0 height 0
drag, startPoint x: 382, startPoint y: 192, endPoint x: 380, endPoint y: 234, distance: 42.1
click at [381, 192] on div at bounding box center [381, 188] width 7 height 7
click at [382, 181] on input "Fri" at bounding box center [382, 181] width 0 height 0
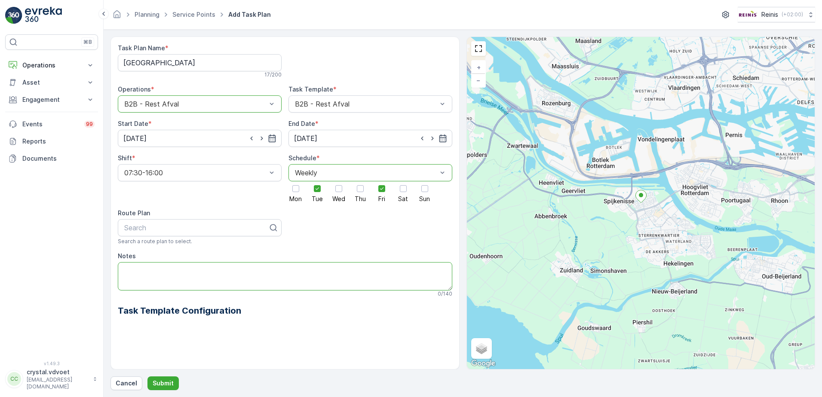
click at [214, 268] on textarea "Notes" at bounding box center [285, 276] width 334 height 28
type textarea "2x 240 ltr rest Geen losvuil meenemen"
click at [157, 385] on p "Submit" at bounding box center [163, 383] width 21 height 9
